Goal: Contribute content: Add original content to the website for others to see

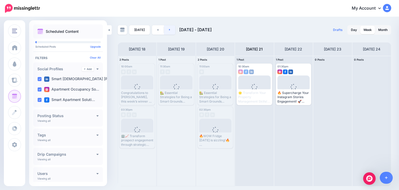
click at [167, 29] on link at bounding box center [170, 29] width 12 height 9
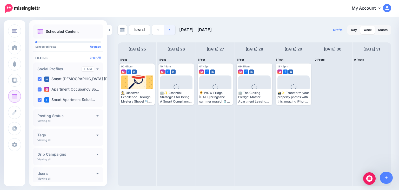
click at [167, 29] on link at bounding box center [170, 29] width 12 height 9
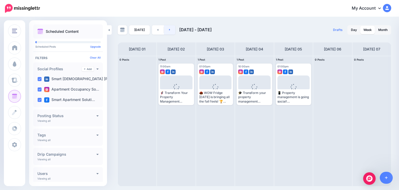
click at [169, 29] on icon at bounding box center [169, 29] width 1 height 3
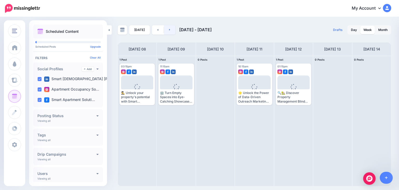
click at [169, 29] on icon at bounding box center [169, 29] width 1 height 3
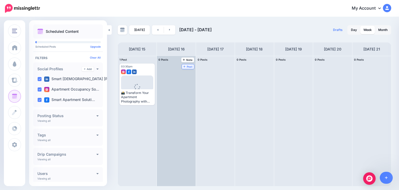
click at [183, 65] on span "Post" at bounding box center [187, 66] width 9 height 3
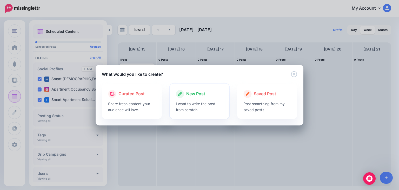
click at [197, 96] on span "New Post" at bounding box center [195, 93] width 19 height 7
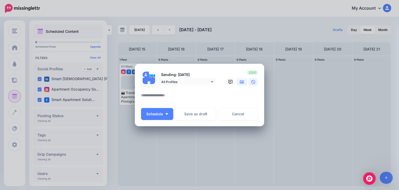
click at [243, 83] on icon at bounding box center [242, 81] width 4 height 3
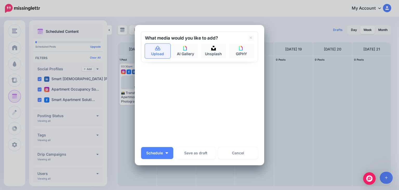
click at [157, 47] on icon at bounding box center [158, 48] width 6 height 5
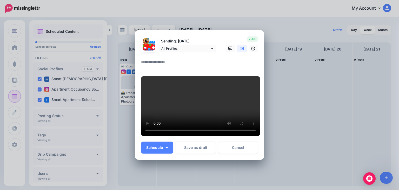
click at [156, 59] on textarea at bounding box center [201, 64] width 120 height 10
paste textarea "**********"
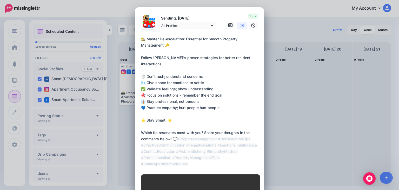
type textarea "**********"
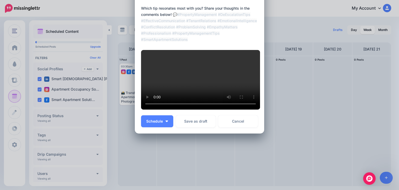
scroll to position [183, 0]
click at [147, 123] on button "Schedule" at bounding box center [157, 121] width 32 height 12
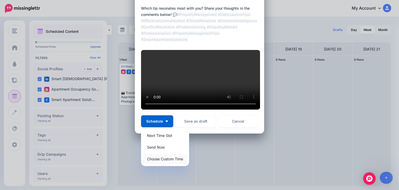
click at [150, 159] on link "Choose Custom Time" at bounding box center [165, 159] width 44 height 10
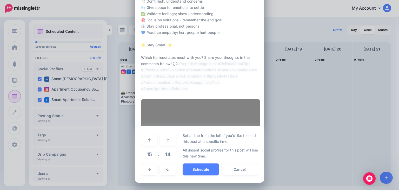
scroll to position [134, 0]
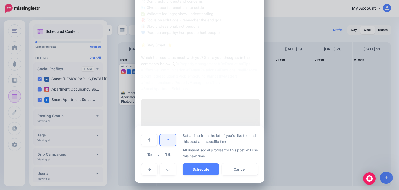
click at [161, 141] on link at bounding box center [168, 140] width 16 height 12
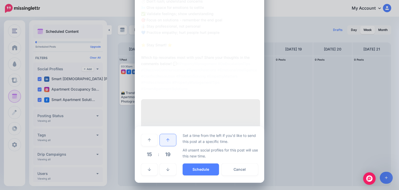
click at [161, 141] on link at bounding box center [168, 140] width 16 height 12
click at [162, 141] on link at bounding box center [168, 140] width 16 height 12
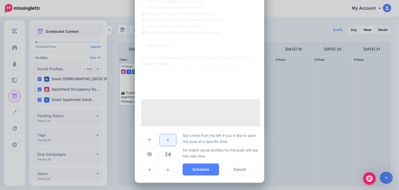
click at [162, 141] on link at bounding box center [168, 140] width 16 height 12
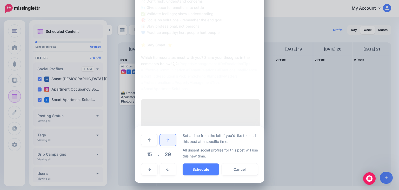
click at [162, 141] on link at bounding box center [168, 140] width 16 height 12
click at [149, 169] on icon at bounding box center [149, 169] width 3 height 4
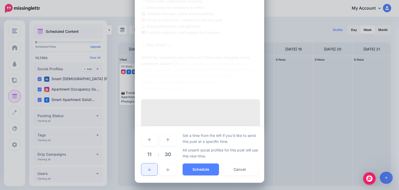
click at [149, 169] on icon at bounding box center [149, 169] width 3 height 4
click at [148, 138] on icon at bounding box center [149, 140] width 3 height 4
click at [194, 169] on button "Schedule" at bounding box center [201, 169] width 36 height 12
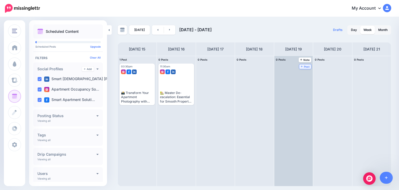
click at [301, 65] on span "Post" at bounding box center [305, 66] width 9 height 3
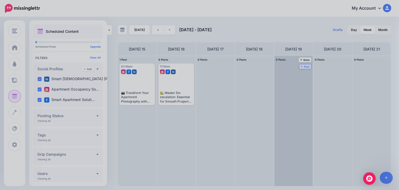
scroll to position [0, 0]
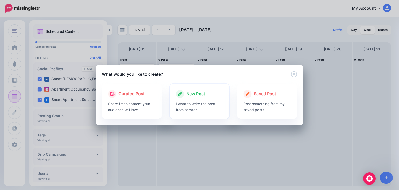
click at [194, 98] on div at bounding box center [200, 99] width 48 height 3
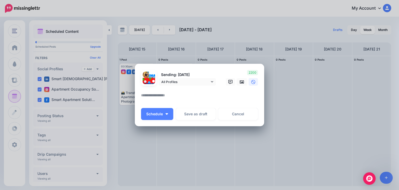
click at [169, 93] on textarea at bounding box center [201, 97] width 120 height 10
paste textarea "**********"
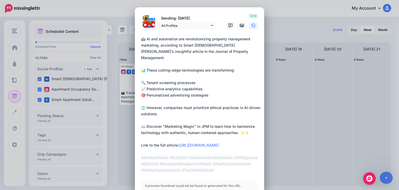
type textarea "**********"
click at [240, 25] on icon at bounding box center [242, 25] width 4 height 4
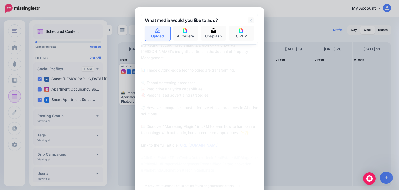
click at [155, 32] on icon at bounding box center [158, 30] width 6 height 5
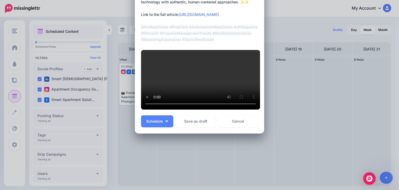
scroll to position [186, 0]
click at [147, 123] on span "Schedule" at bounding box center [154, 121] width 17 height 4
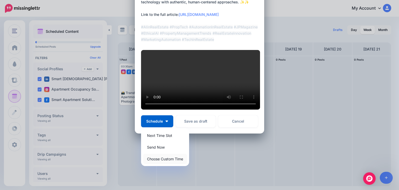
click at [161, 163] on link "Choose Custom Time" at bounding box center [165, 159] width 44 height 10
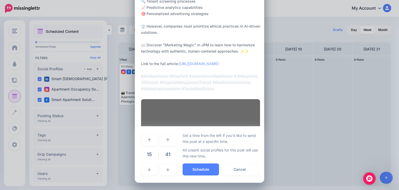
scroll to position [140, 0]
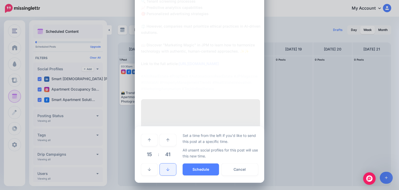
click at [165, 163] on link at bounding box center [168, 169] width 16 height 12
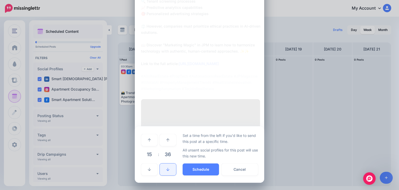
click at [165, 163] on link at bounding box center [168, 169] width 16 height 12
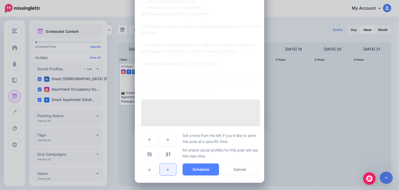
click at [165, 163] on link at bounding box center [168, 169] width 16 height 12
click at [166, 140] on icon at bounding box center [167, 140] width 3 height 4
click at [145, 170] on link at bounding box center [149, 169] width 16 height 12
click at [148, 170] on icon at bounding box center [149, 169] width 3 height 4
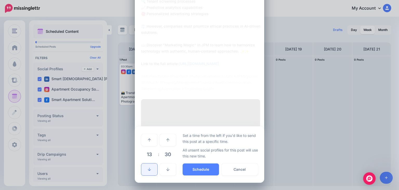
click at [148, 170] on icon at bounding box center [149, 169] width 3 height 4
click at [148, 139] on icon at bounding box center [149, 140] width 3 height 4
click at [198, 167] on button "Schedule" at bounding box center [201, 169] width 36 height 12
